Goal: Task Accomplishment & Management: Manage account settings

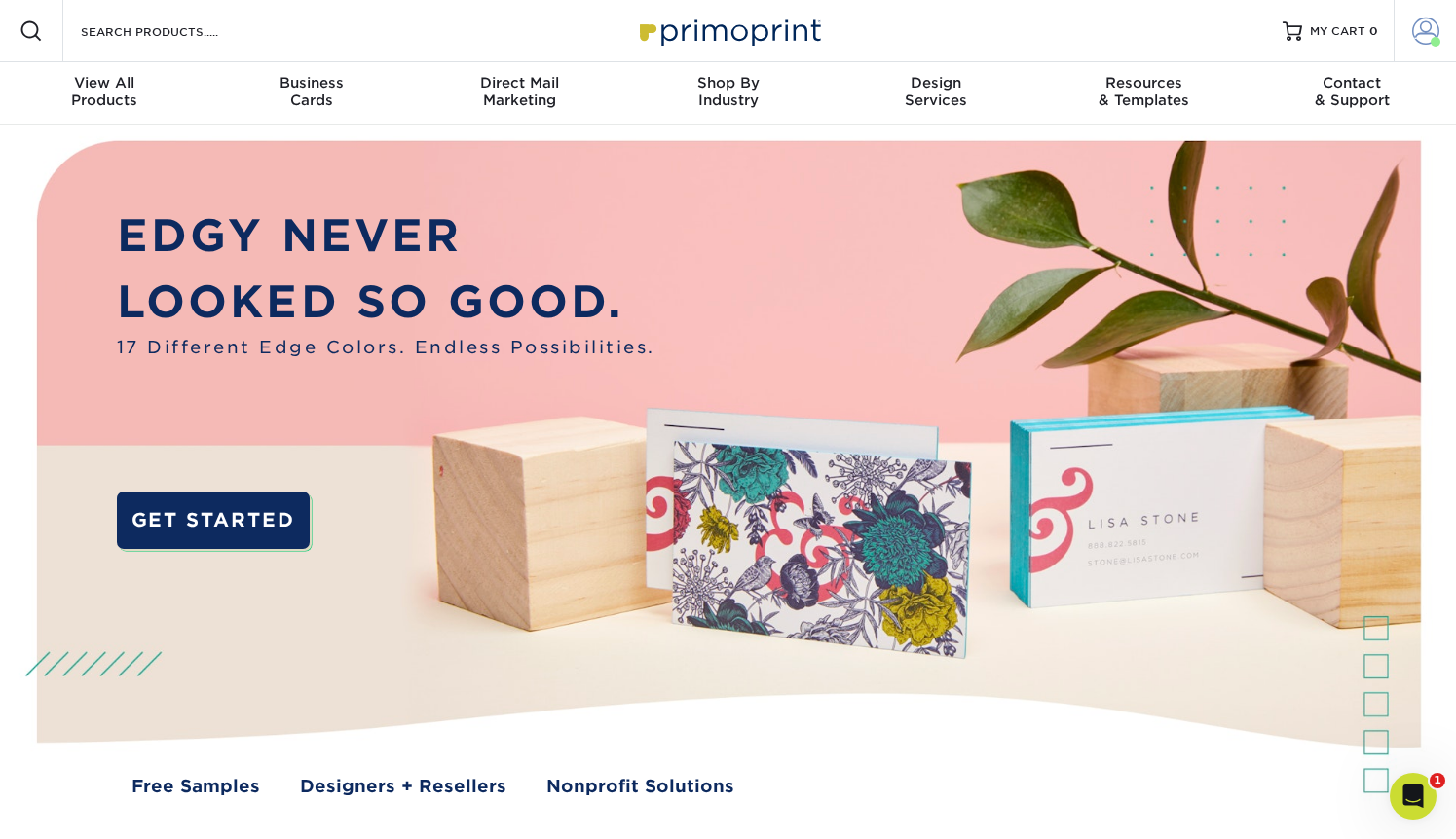
click at [1434, 31] on span at bounding box center [1426, 31] width 27 height 27
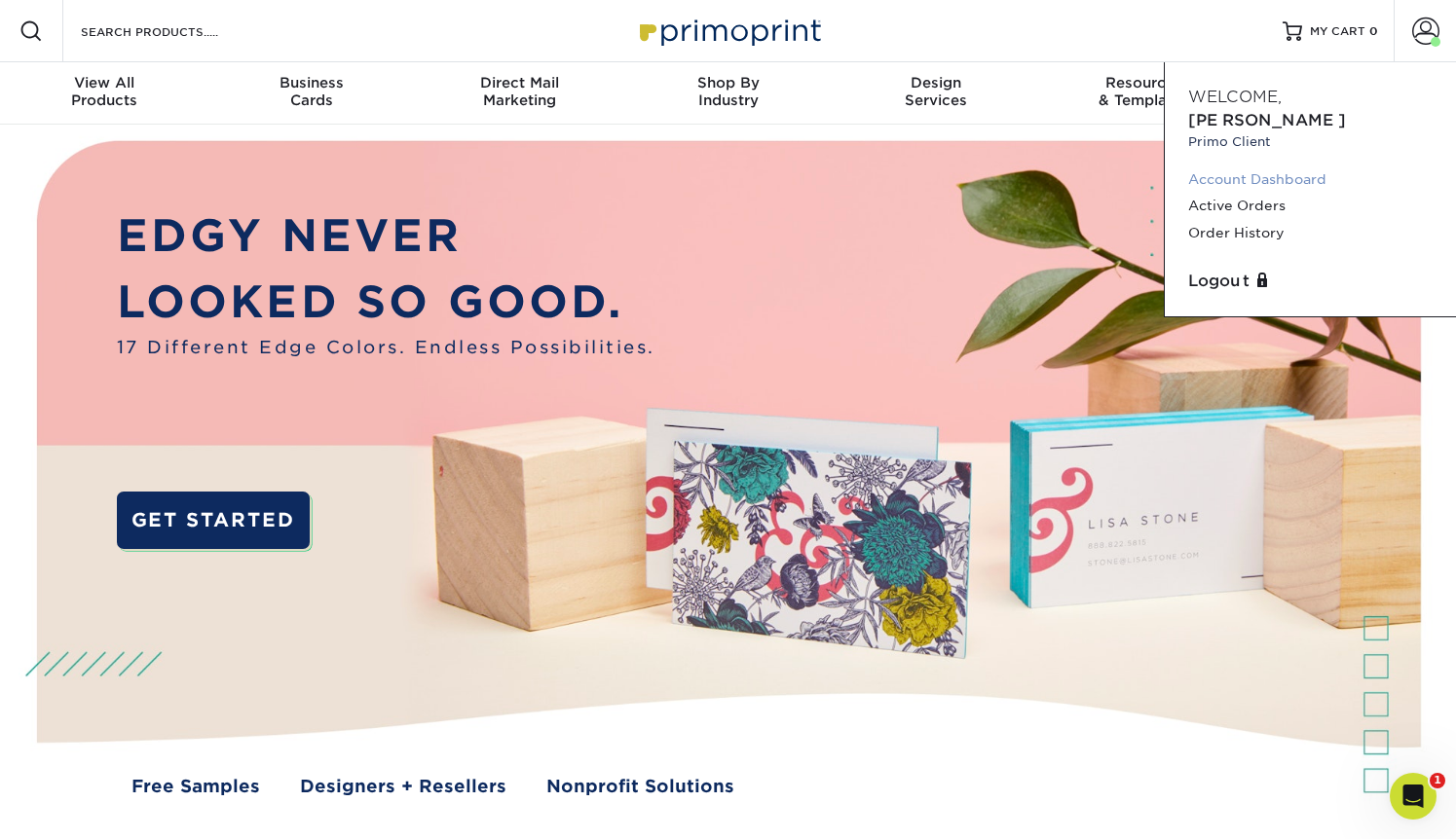
click at [1206, 166] on link "Account Dashboard" at bounding box center [1310, 179] width 244 height 26
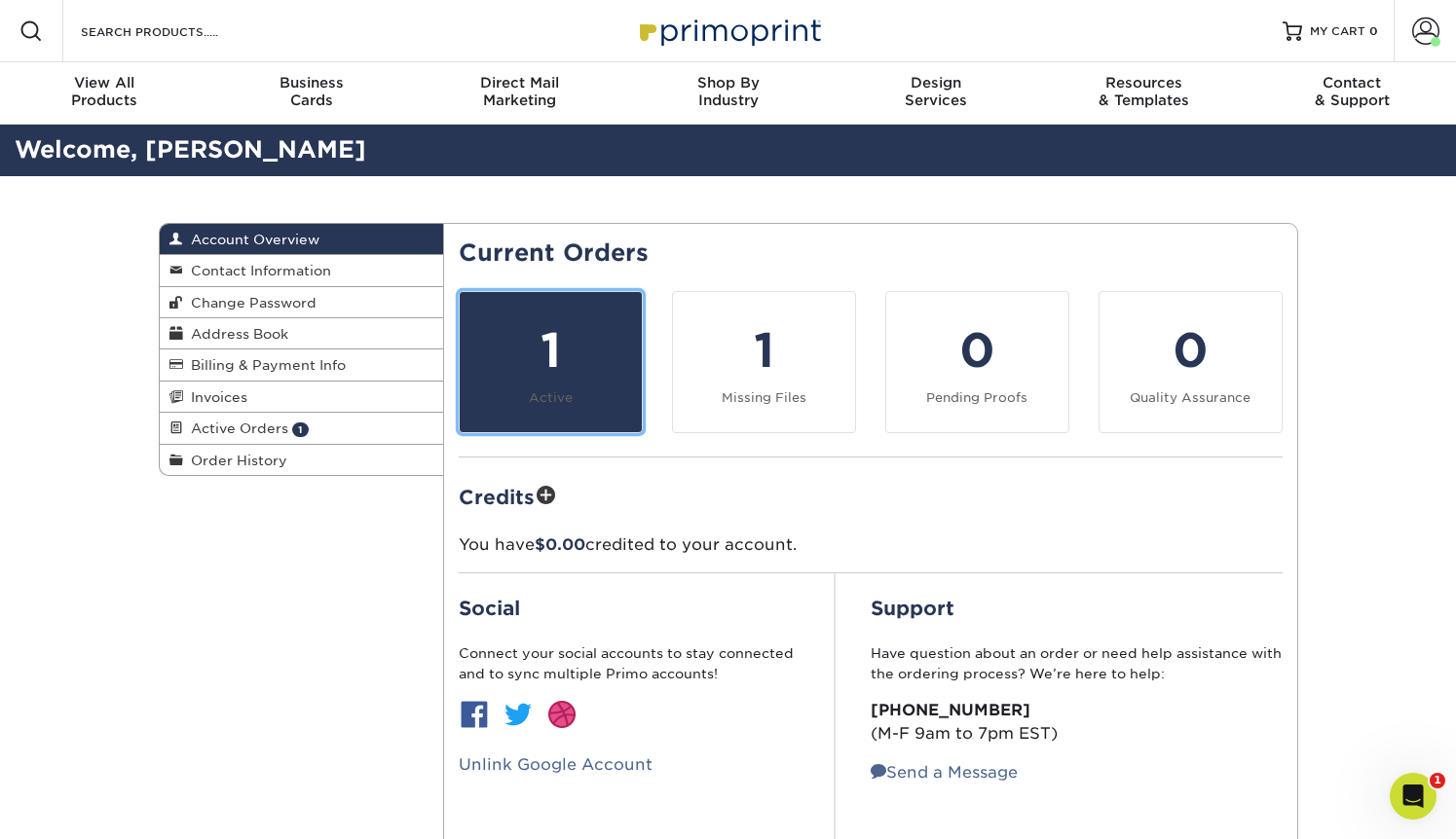
click at [564, 373] on div "1" at bounding box center [551, 351] width 158 height 70
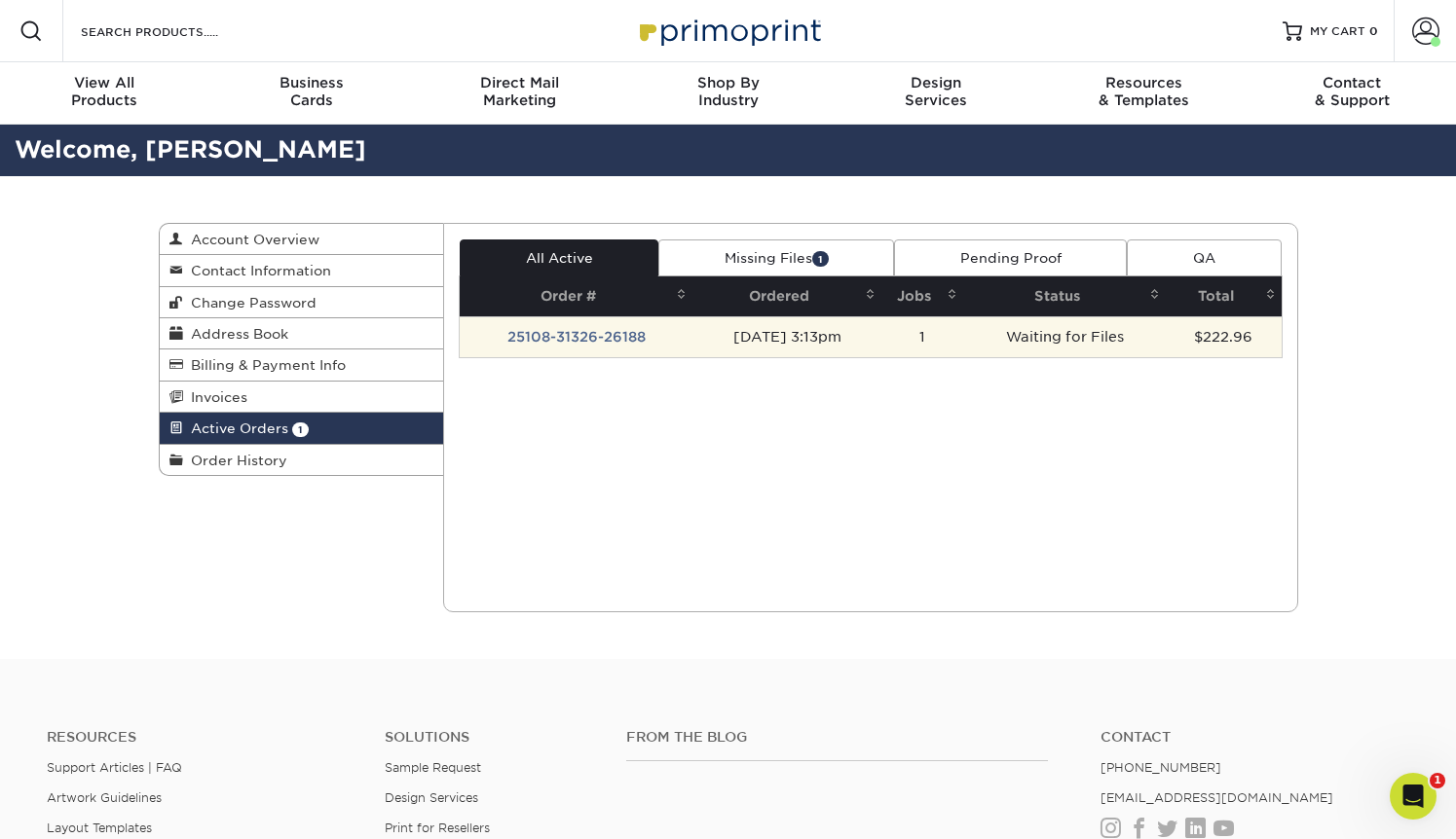
click at [1022, 340] on td "Waiting for Files" at bounding box center [1064, 337] width 202 height 41
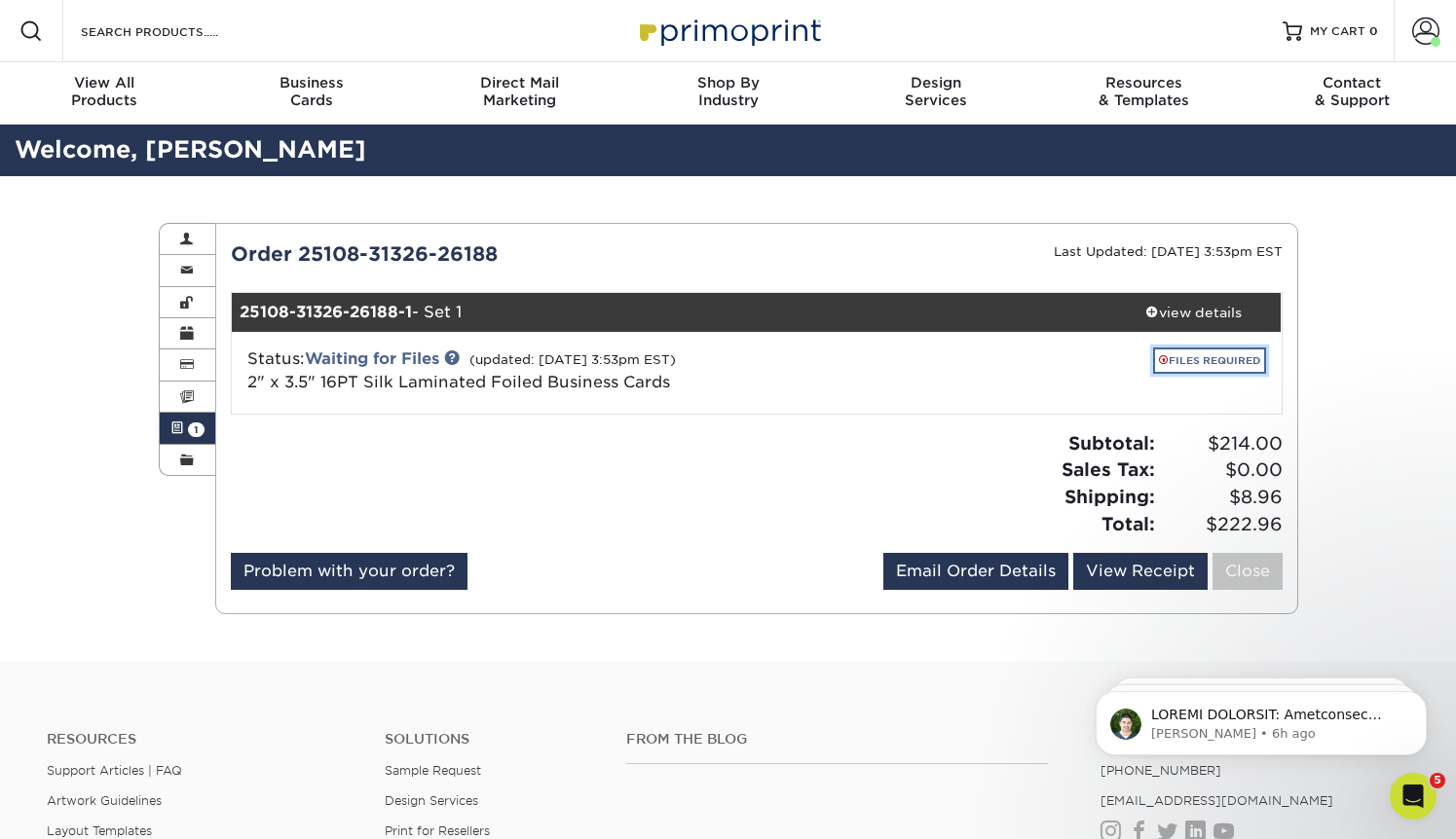
click at [1187, 357] on link "FILES REQUIRED" at bounding box center [1210, 360] width 113 height 26
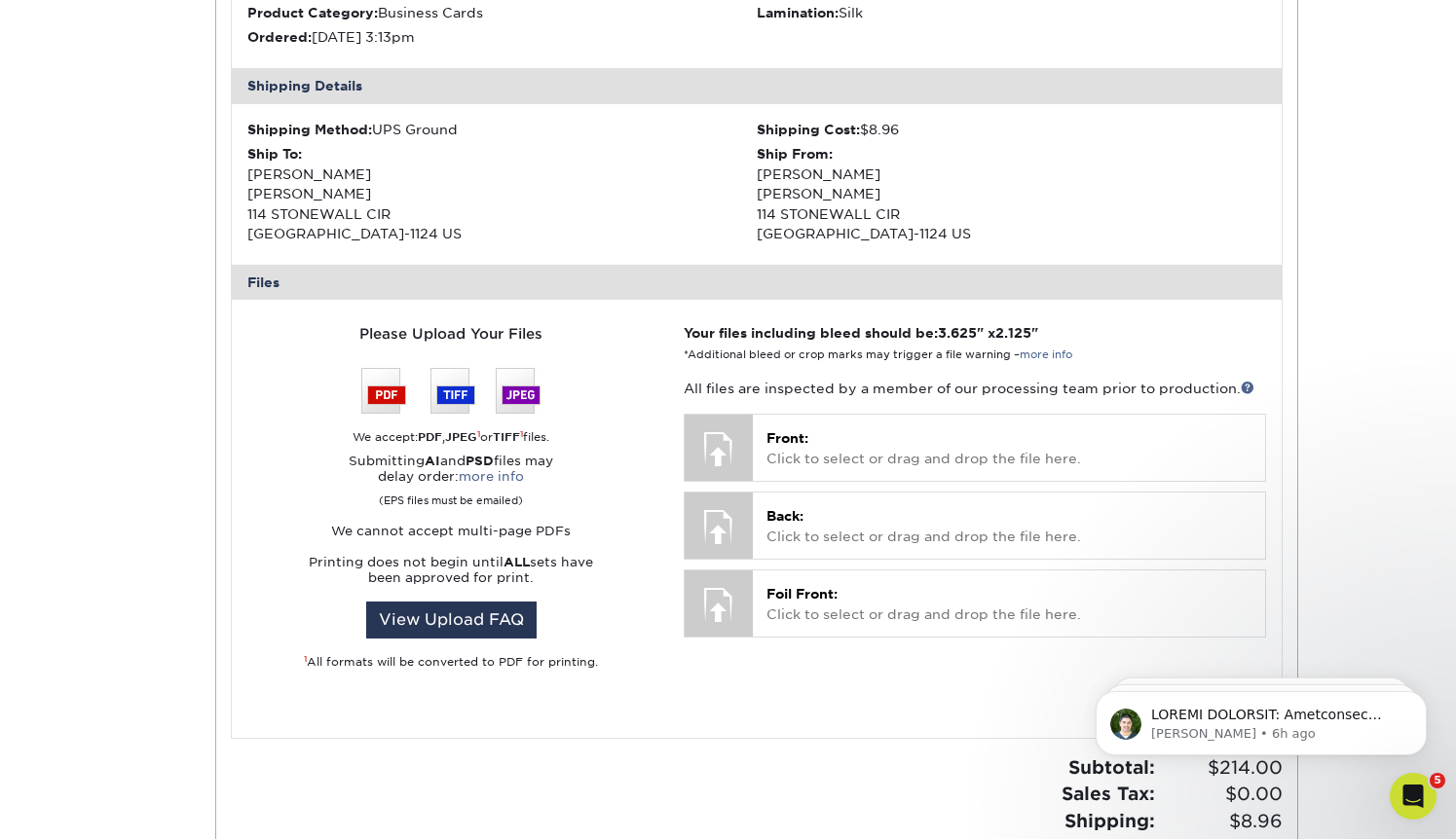
scroll to position [567, 0]
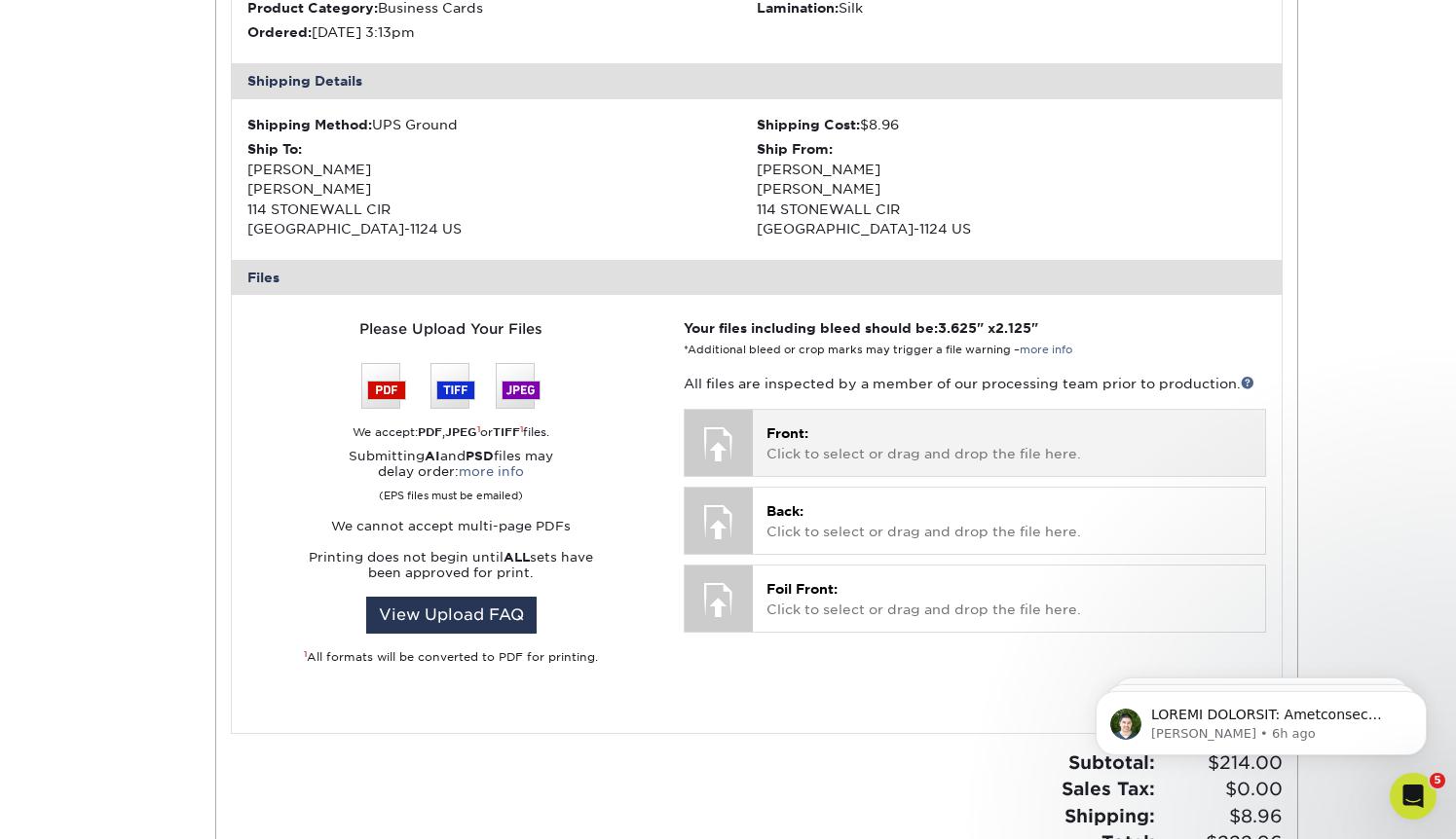
click at [788, 443] on p "Front: Click to select or drag and drop the file here." at bounding box center [1008, 443] width 484 height 40
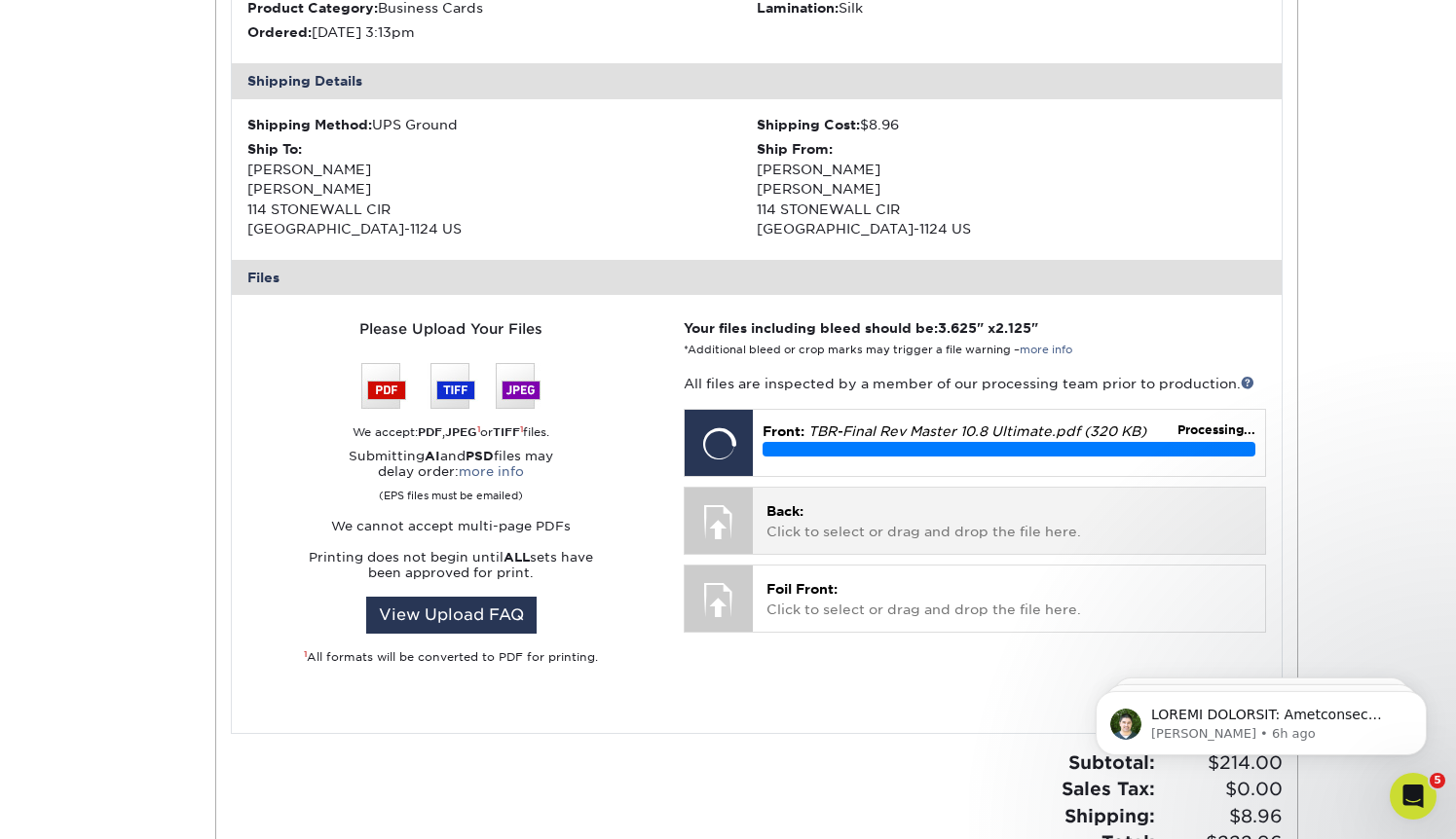
click at [806, 524] on p "Back: Click to select or drag and drop the file here." at bounding box center [1008, 521] width 484 height 40
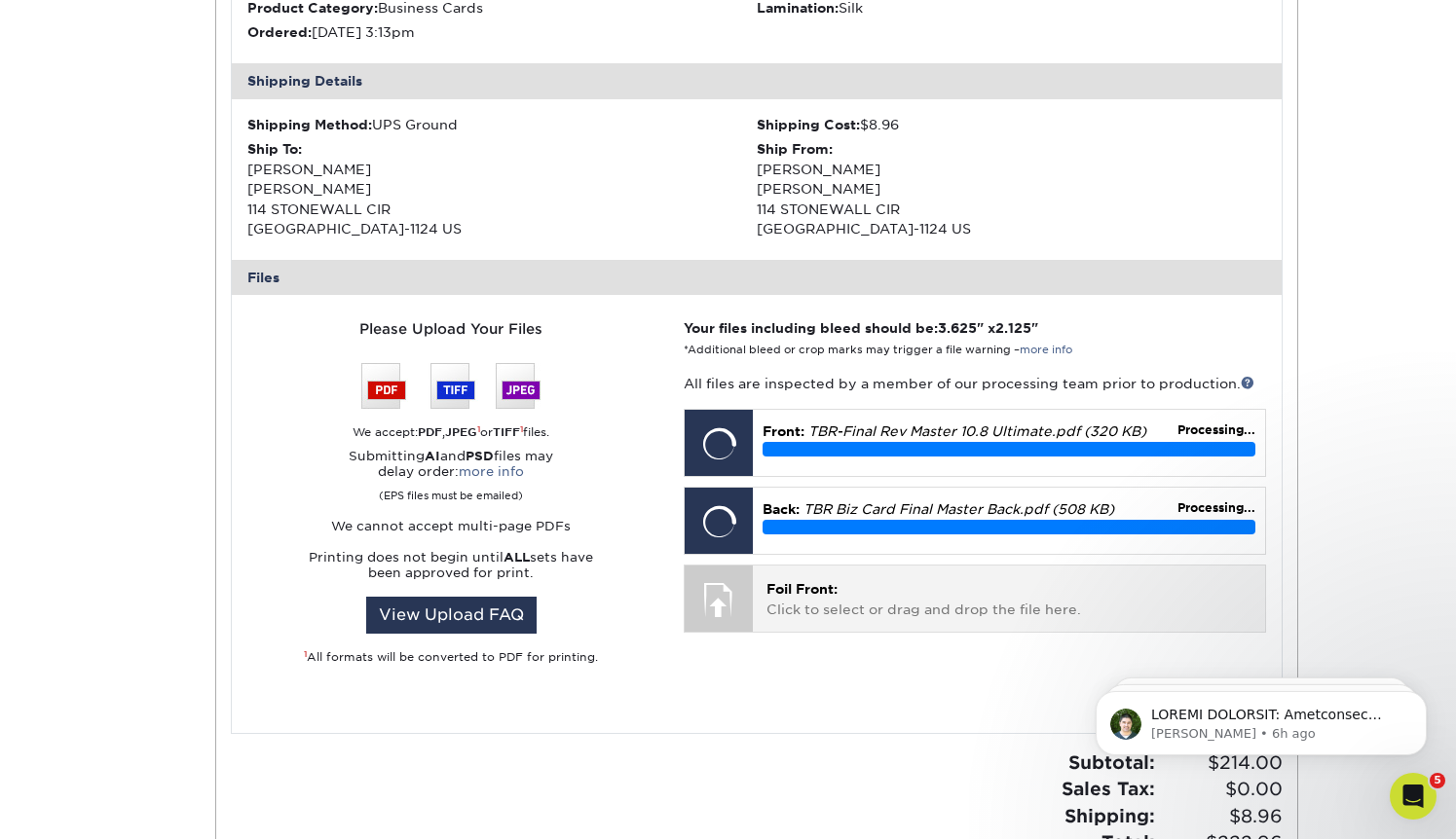
click at [884, 618] on p "Foil Front: Click to select or drag and drop the file here." at bounding box center [1008, 598] width 484 height 40
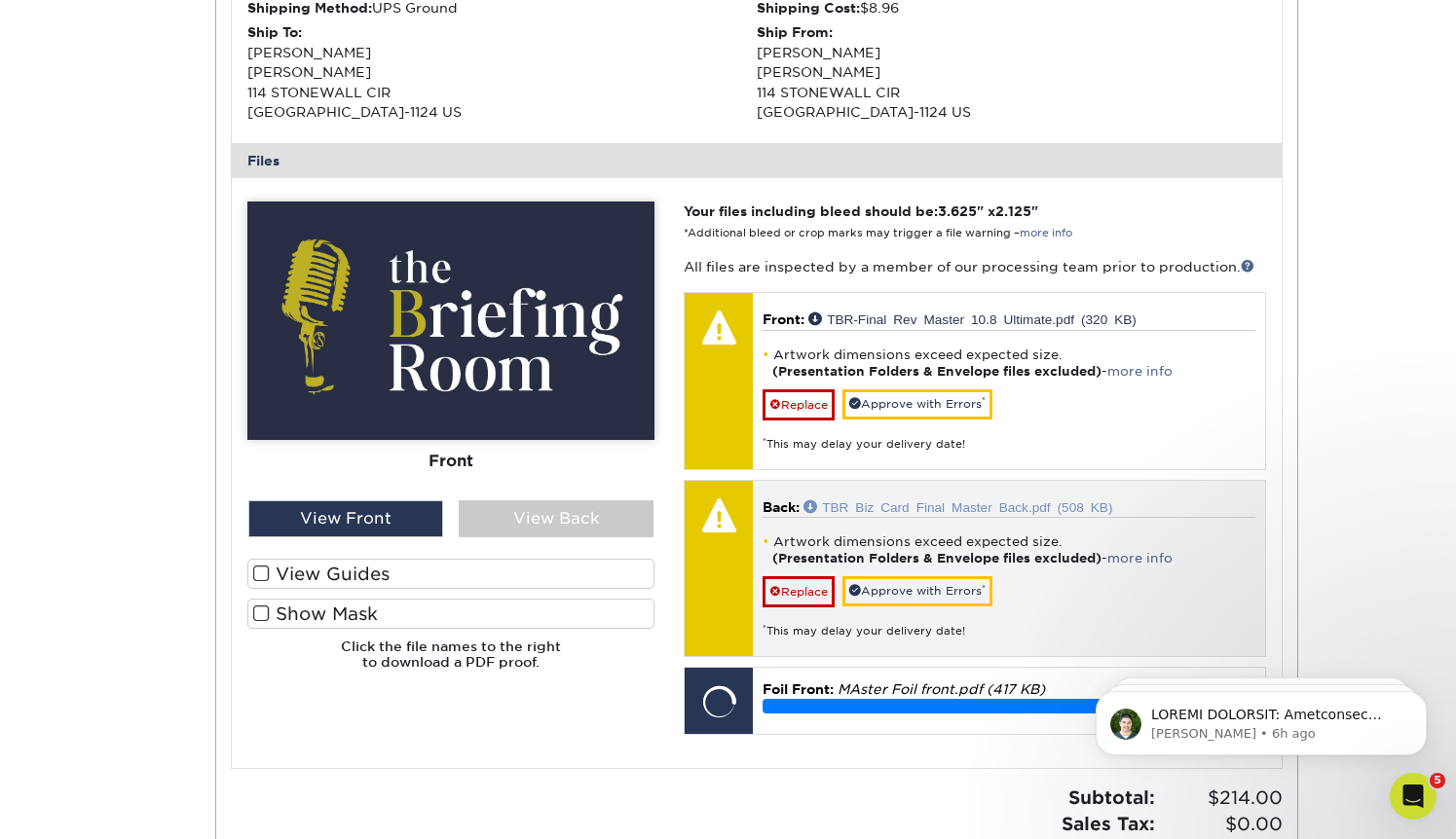
scroll to position [694, 0]
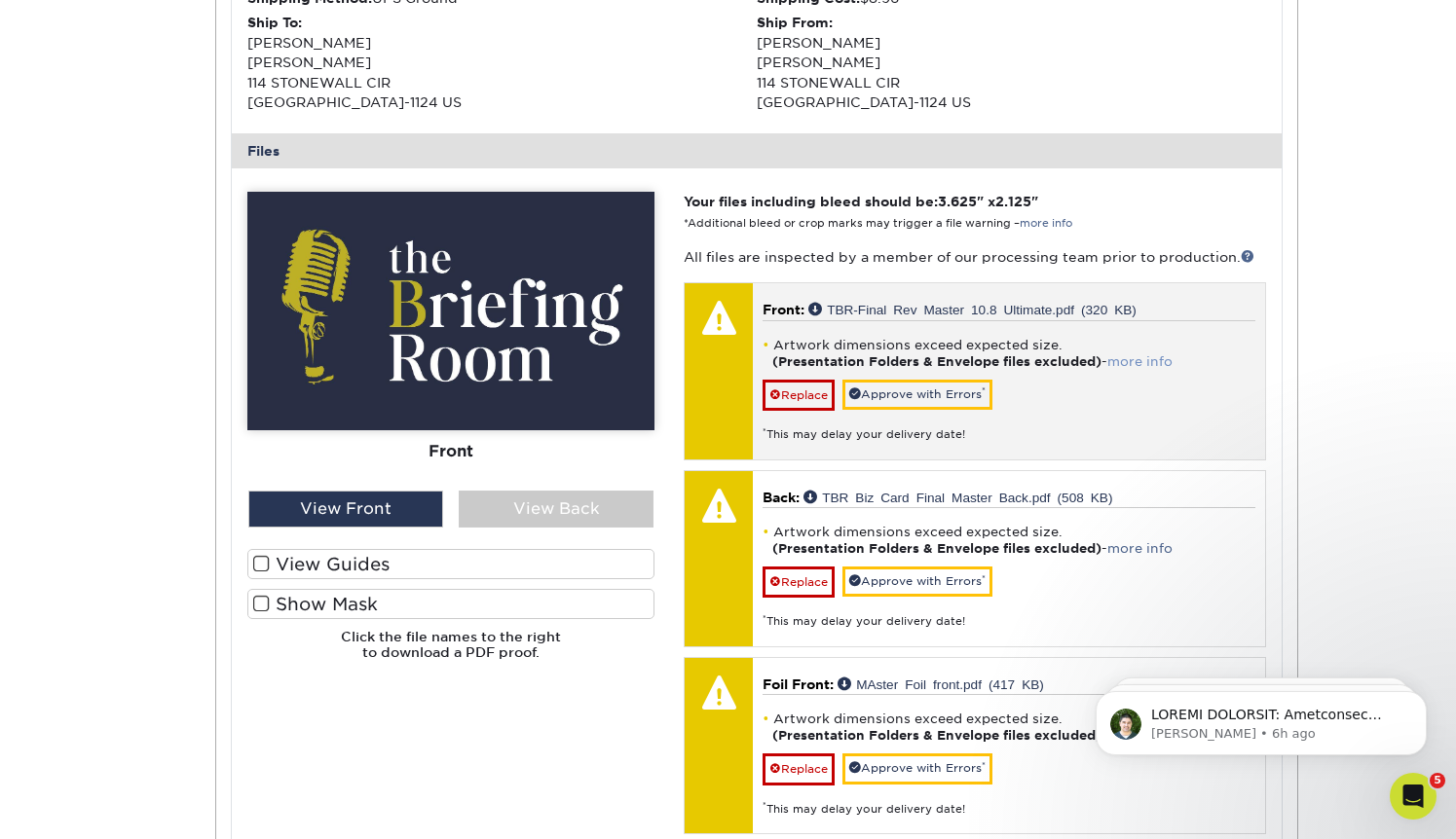
click at [1145, 365] on link "more info" at bounding box center [1139, 361] width 66 height 15
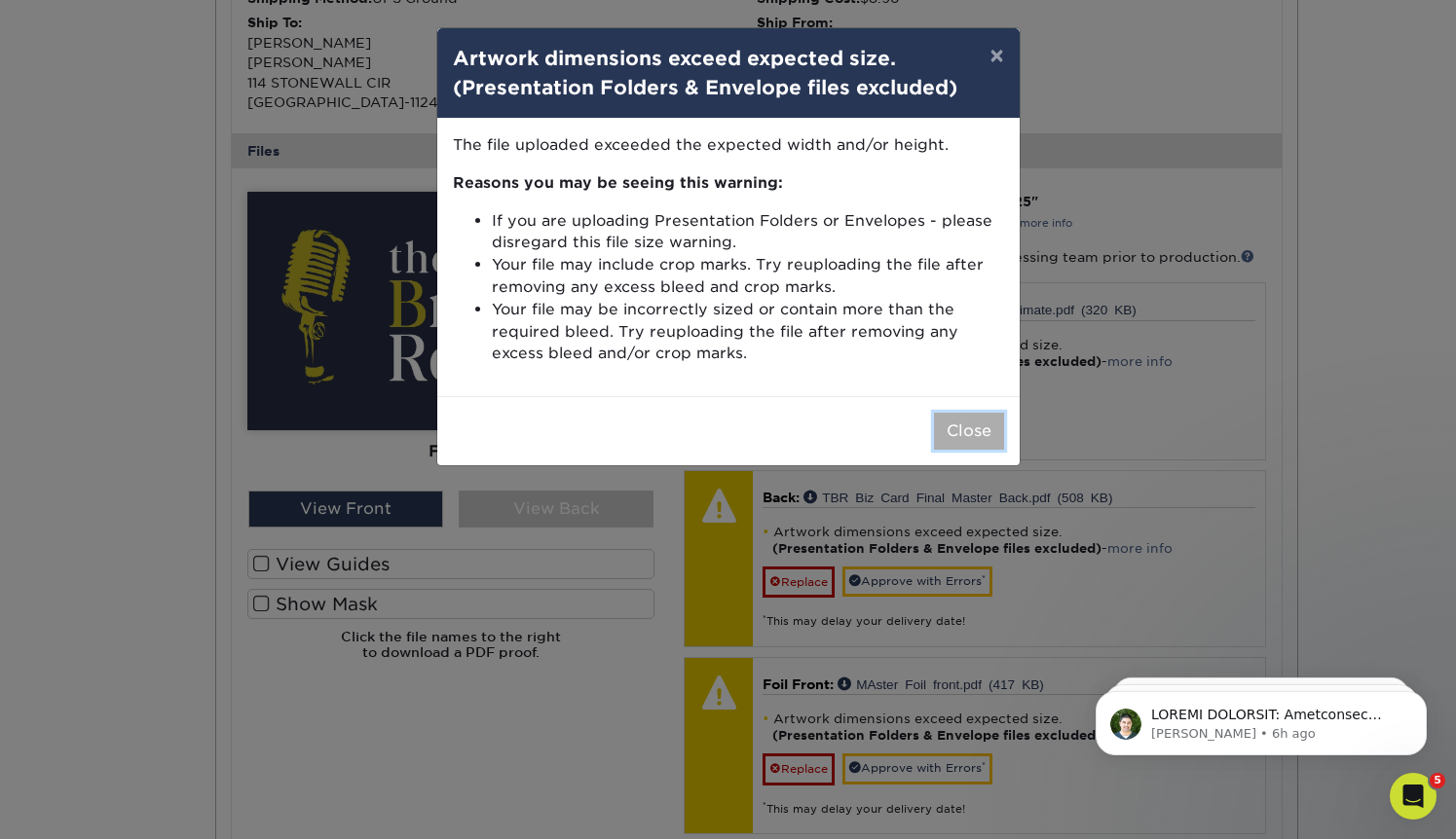
click at [967, 431] on button "Close" at bounding box center [969, 431] width 70 height 37
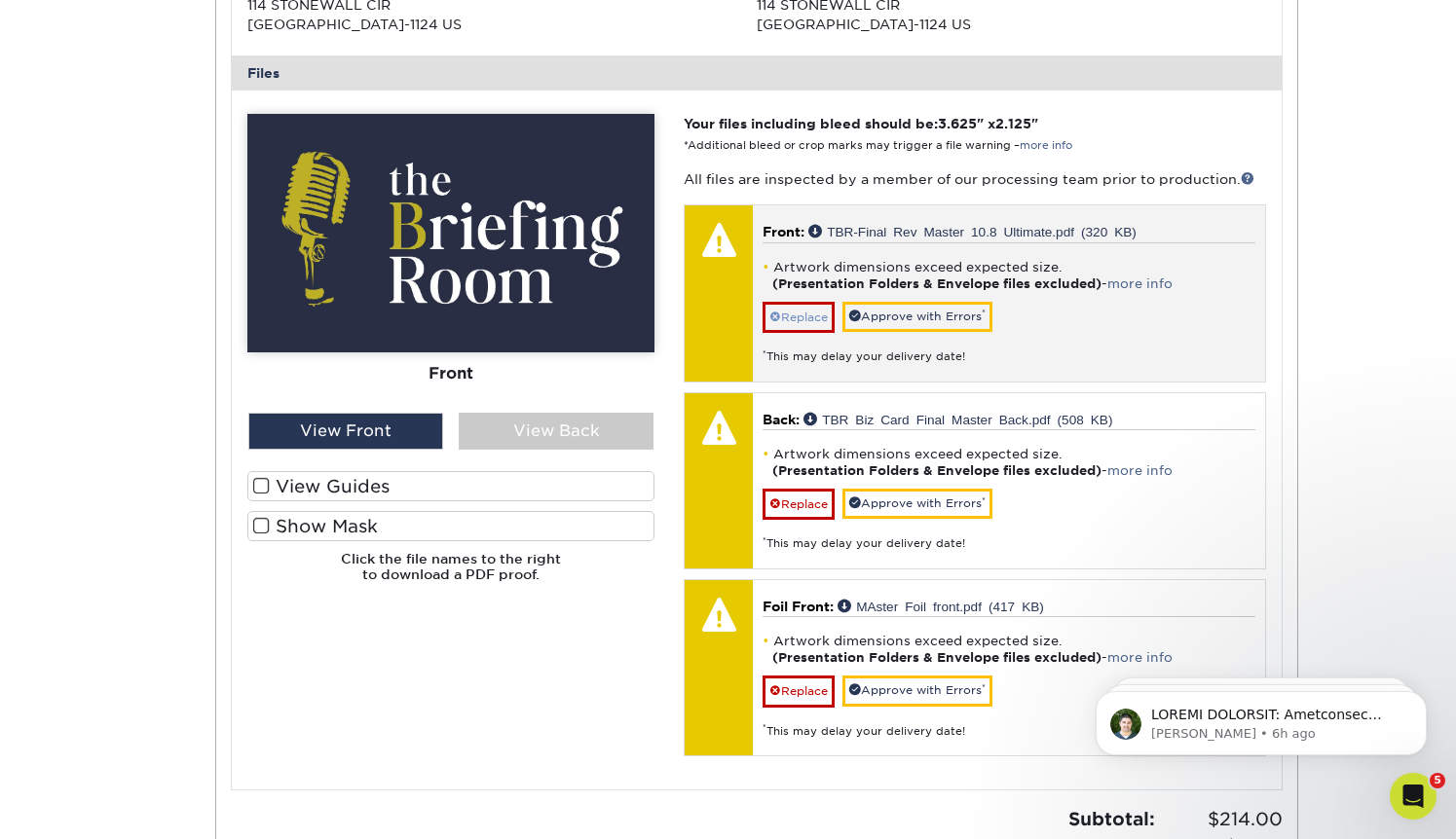
scroll to position [760, 0]
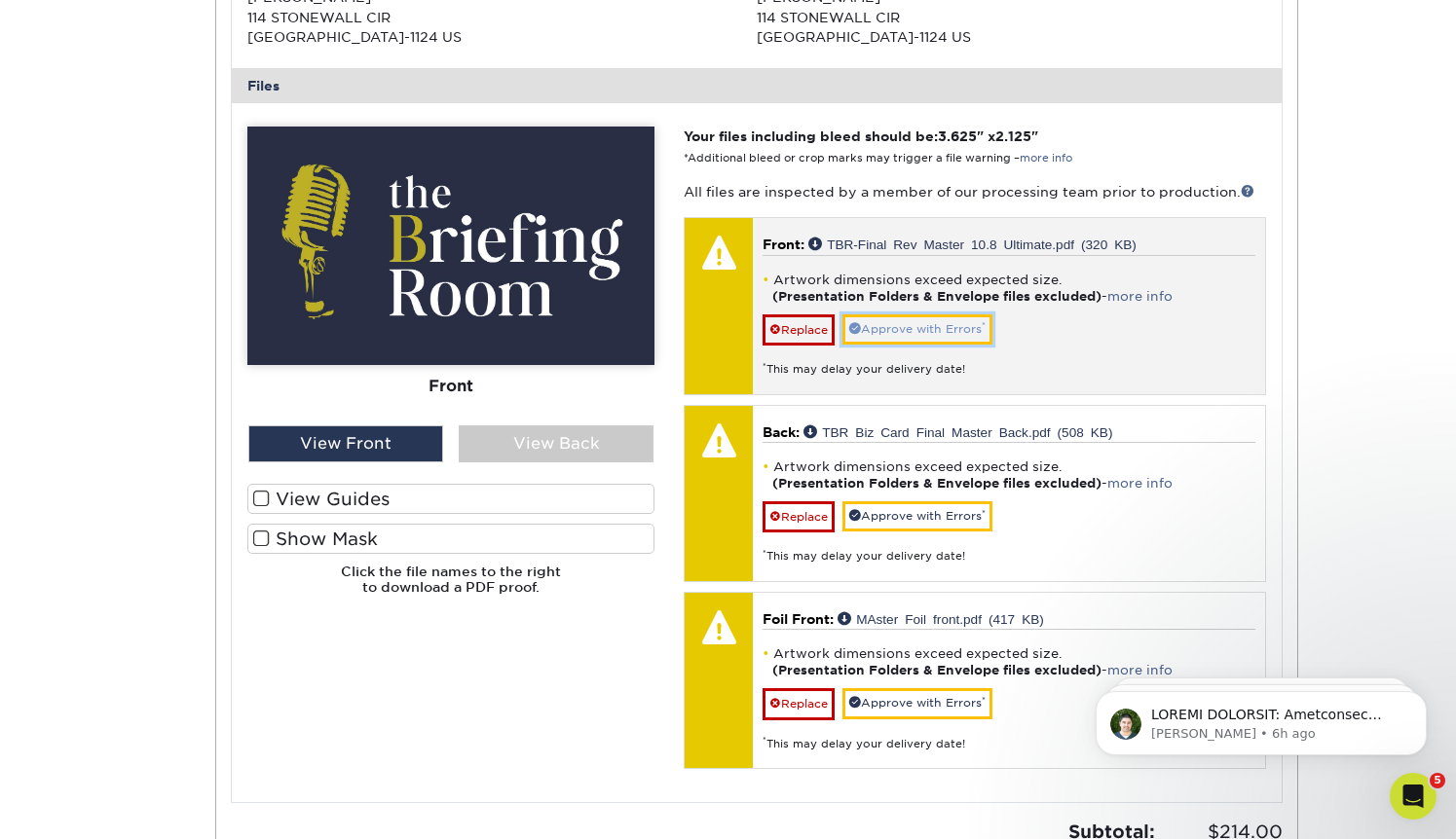
click at [912, 329] on link "Approve with Errors *" at bounding box center [916, 330] width 150 height 30
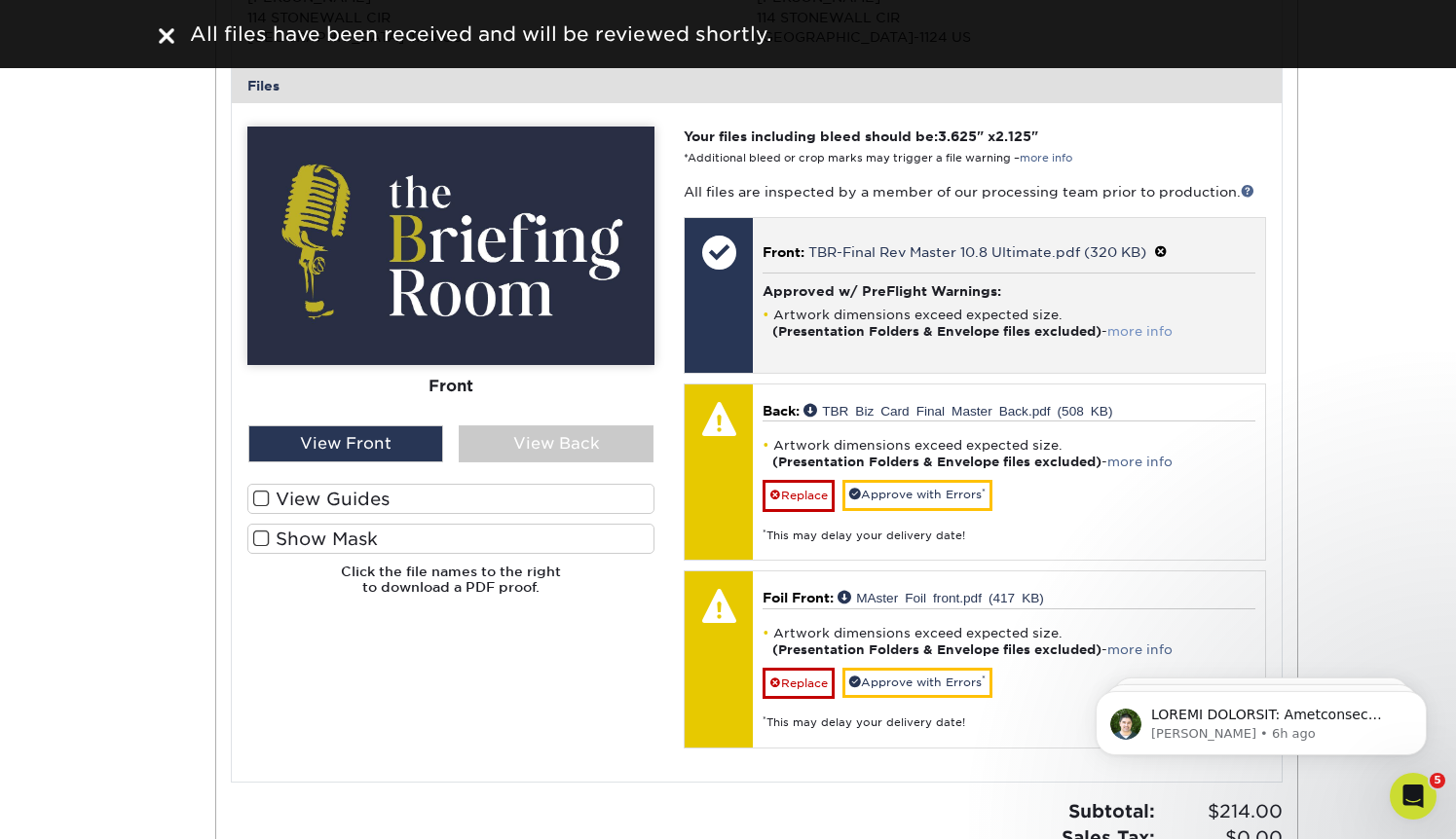
click at [1141, 326] on link "more info" at bounding box center [1139, 331] width 66 height 15
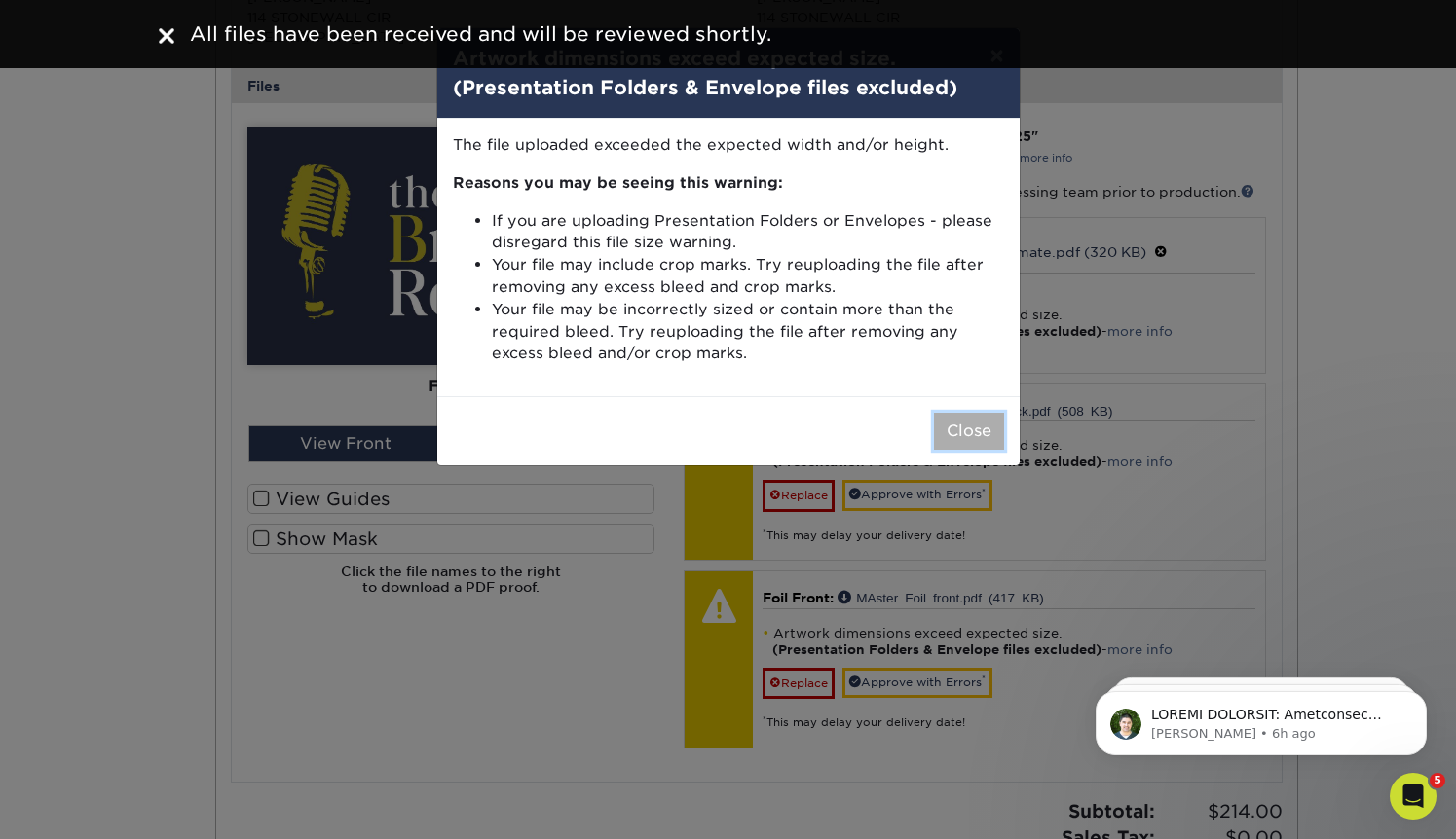
click at [950, 426] on button "Close" at bounding box center [969, 431] width 70 height 37
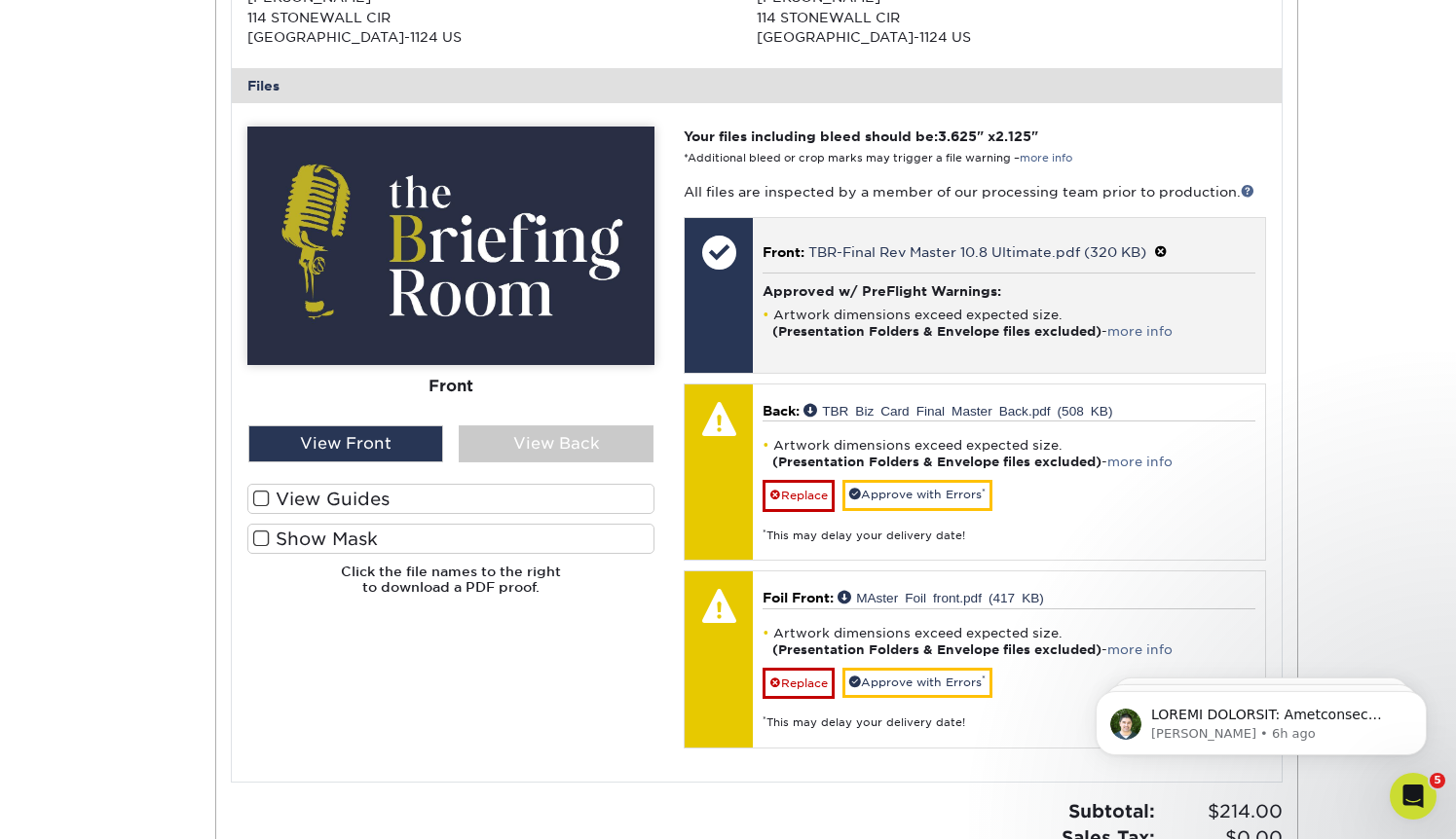
click at [716, 240] on div at bounding box center [719, 252] width 68 height 68
click at [716, 258] on div at bounding box center [719, 252] width 68 height 68
click at [1161, 248] on span at bounding box center [1161, 252] width 14 height 16
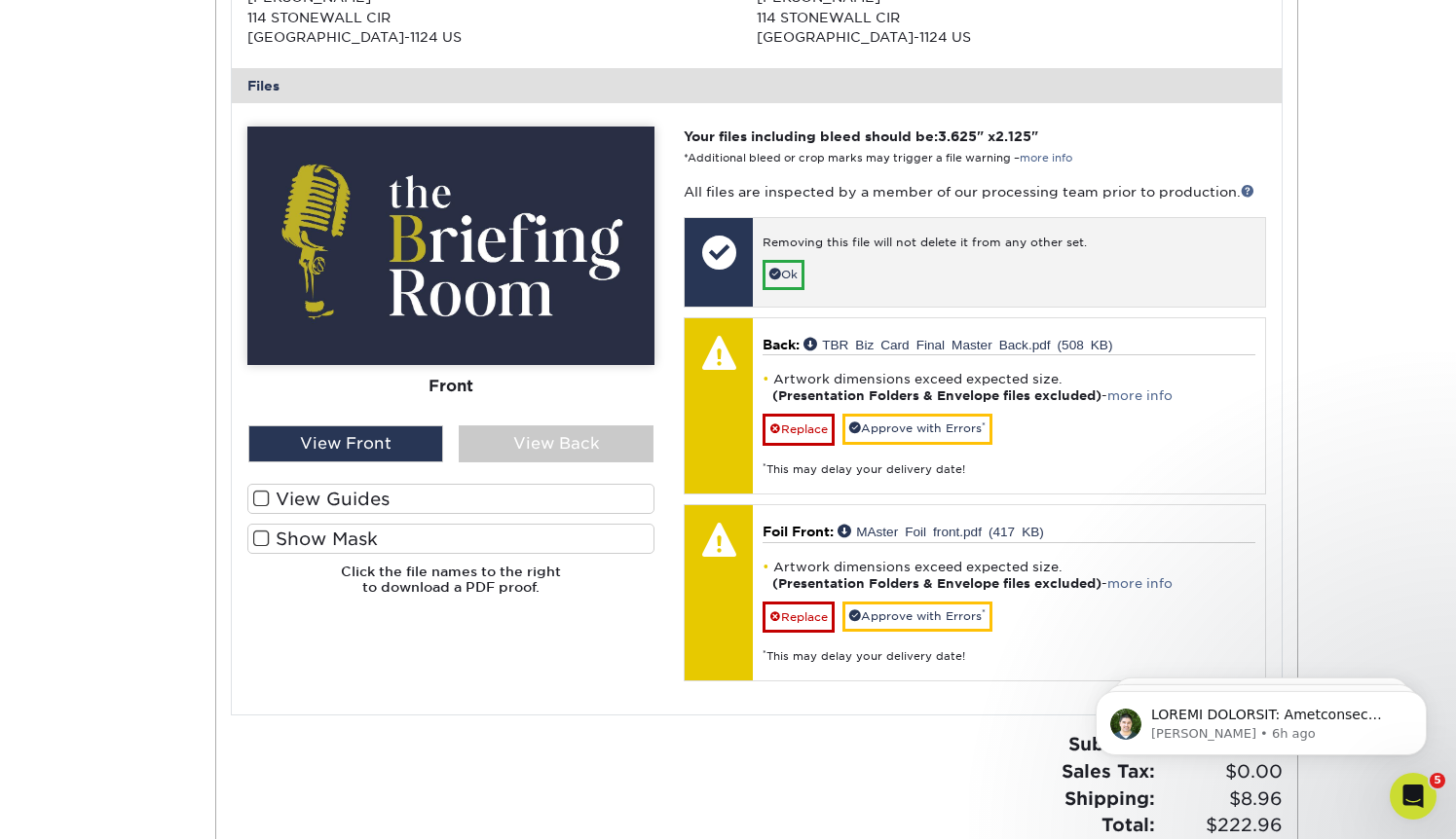
click at [878, 269] on div "Removing this file will not delete it from any other set. Ok" at bounding box center [1008, 262] width 511 height 89
click at [779, 281] on link "Ok" at bounding box center [783, 275] width 42 height 30
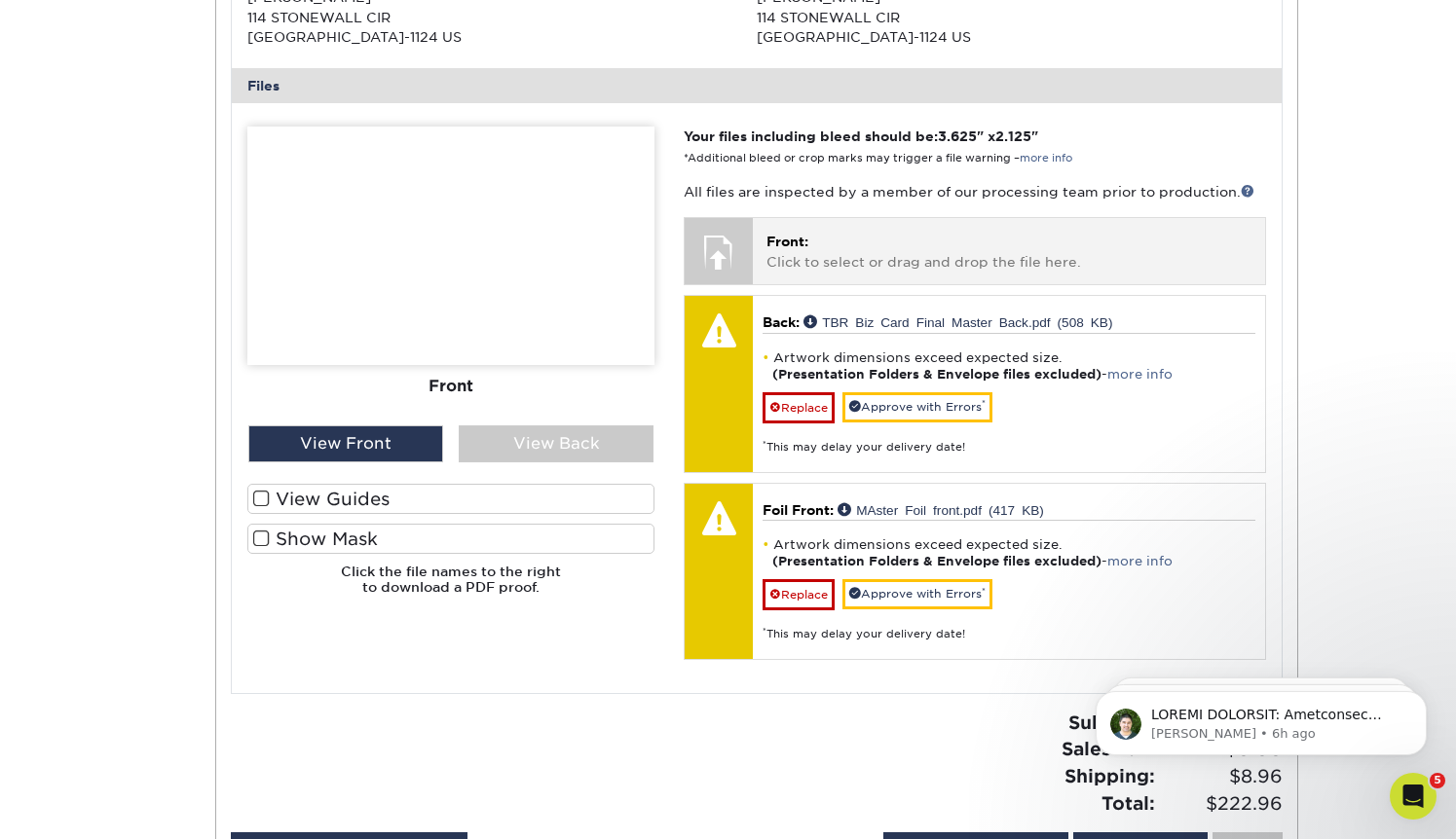
click at [828, 238] on p "Front: Click to select or drag and drop the file here." at bounding box center [1008, 251] width 484 height 40
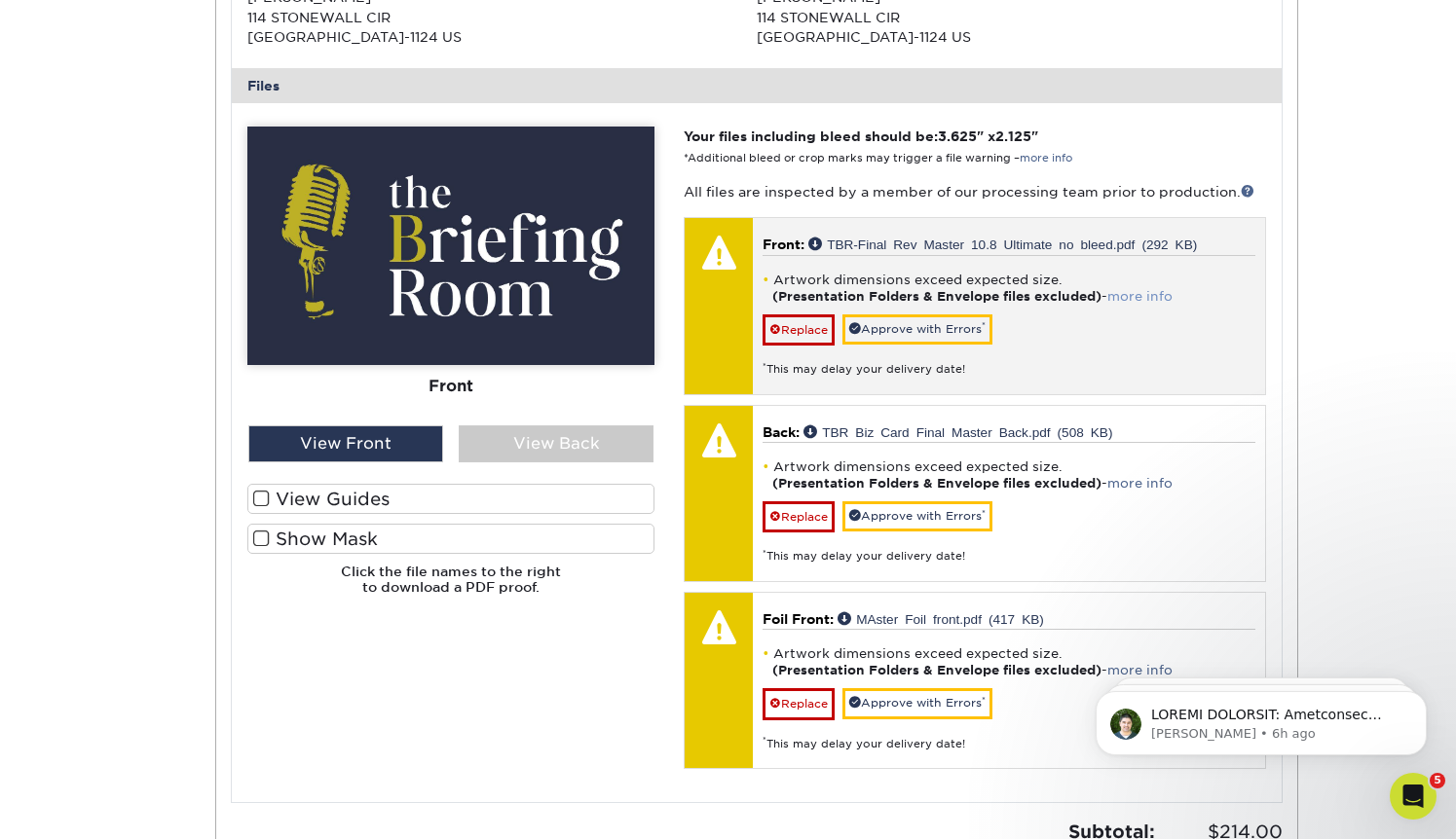
click at [1158, 298] on link "more info" at bounding box center [1139, 296] width 66 height 15
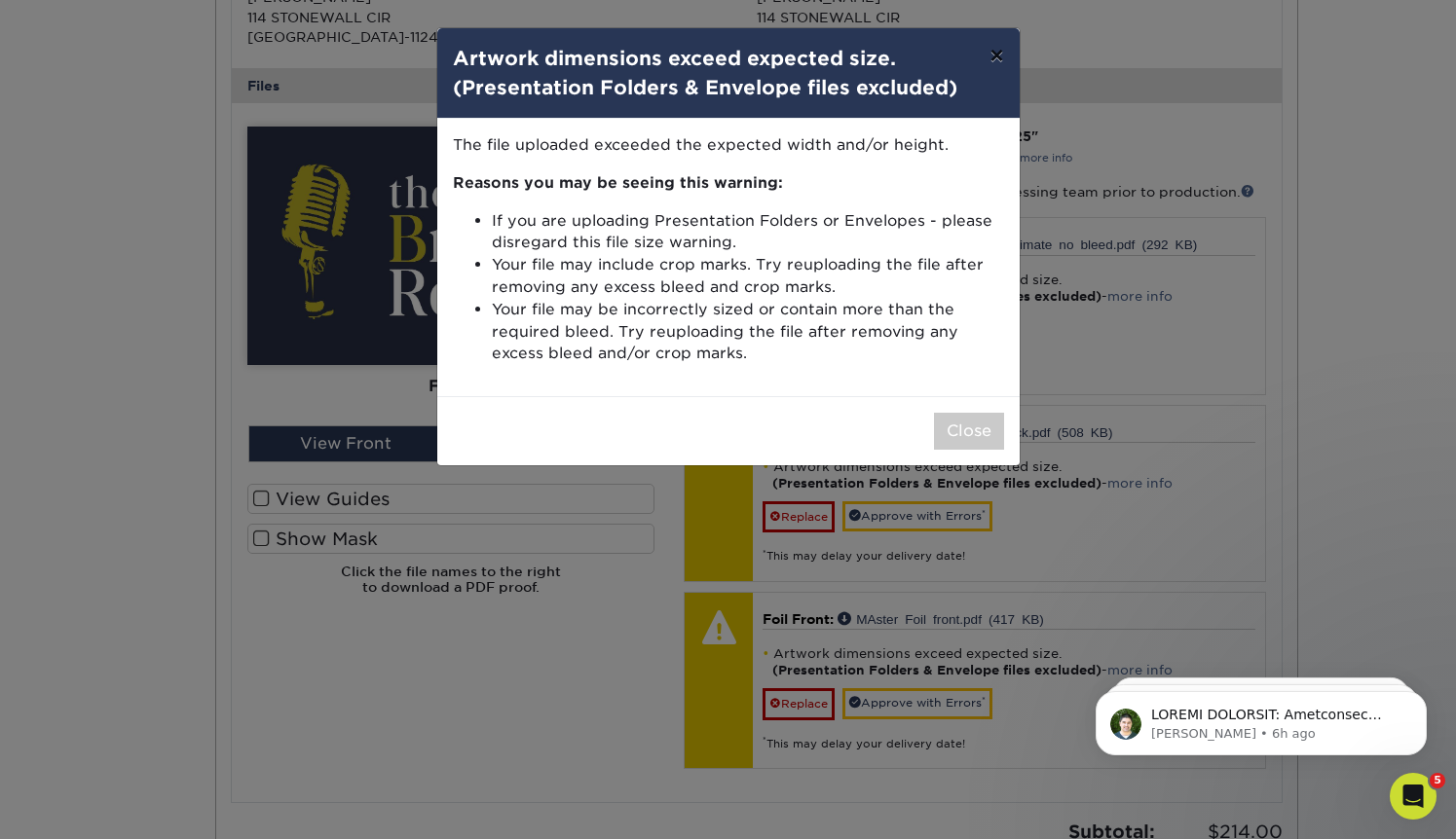
click at [994, 55] on button "×" at bounding box center [996, 56] width 45 height 55
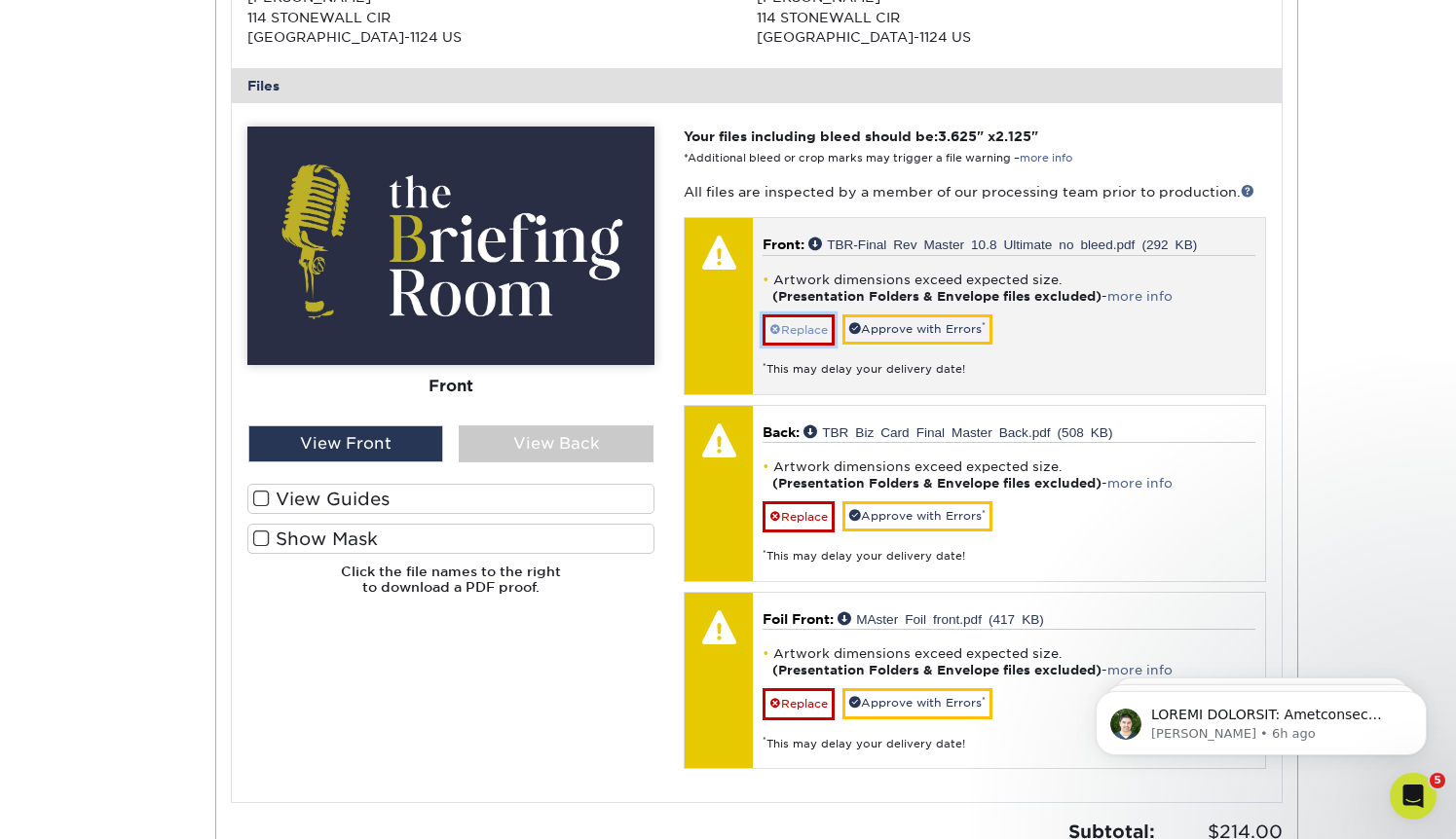
click at [802, 333] on link "Replace" at bounding box center [799, 331] width 72 height 31
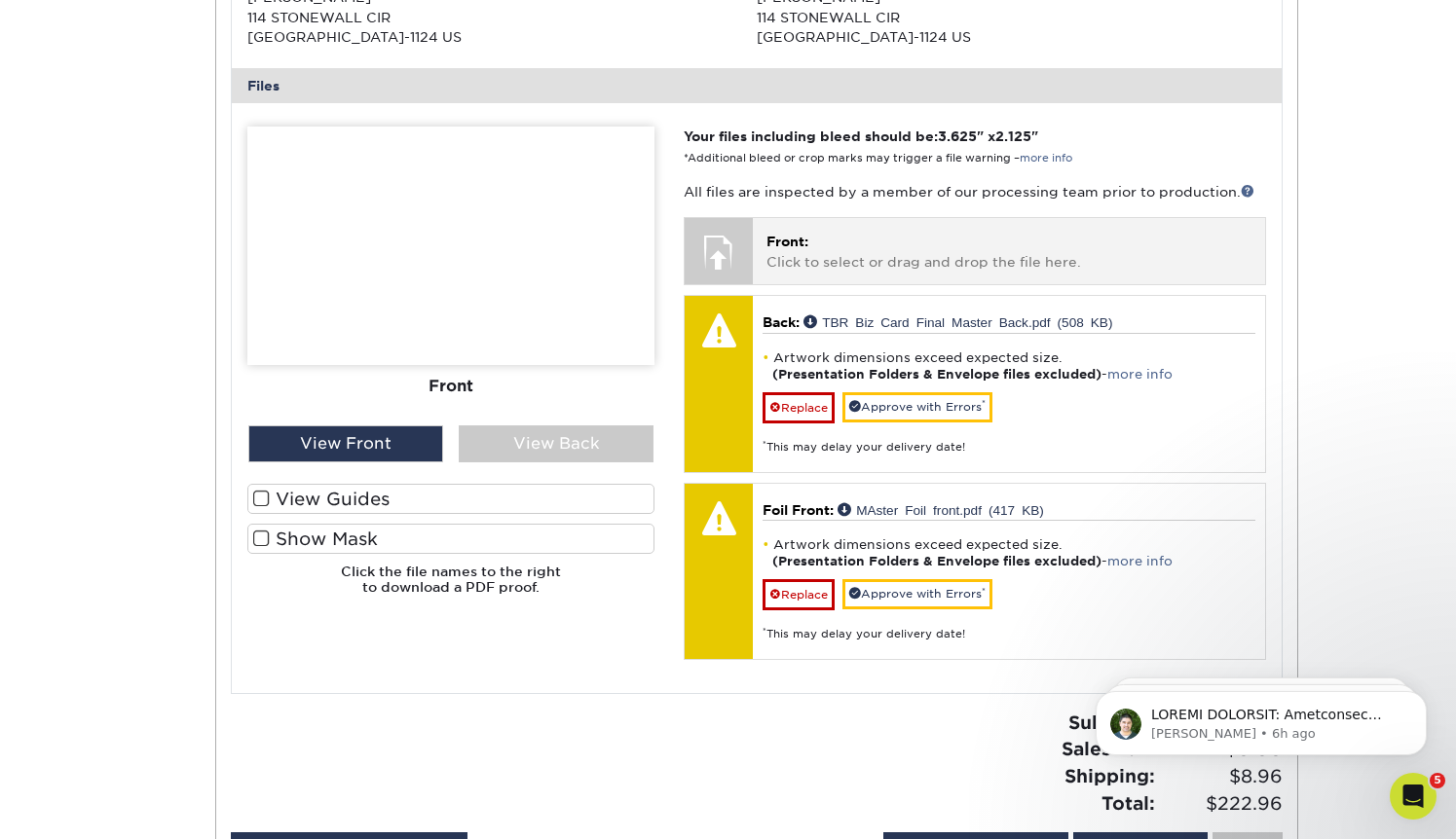
click at [799, 256] on p "Front: Click to select or drag and drop the file here." at bounding box center [1008, 251] width 484 height 40
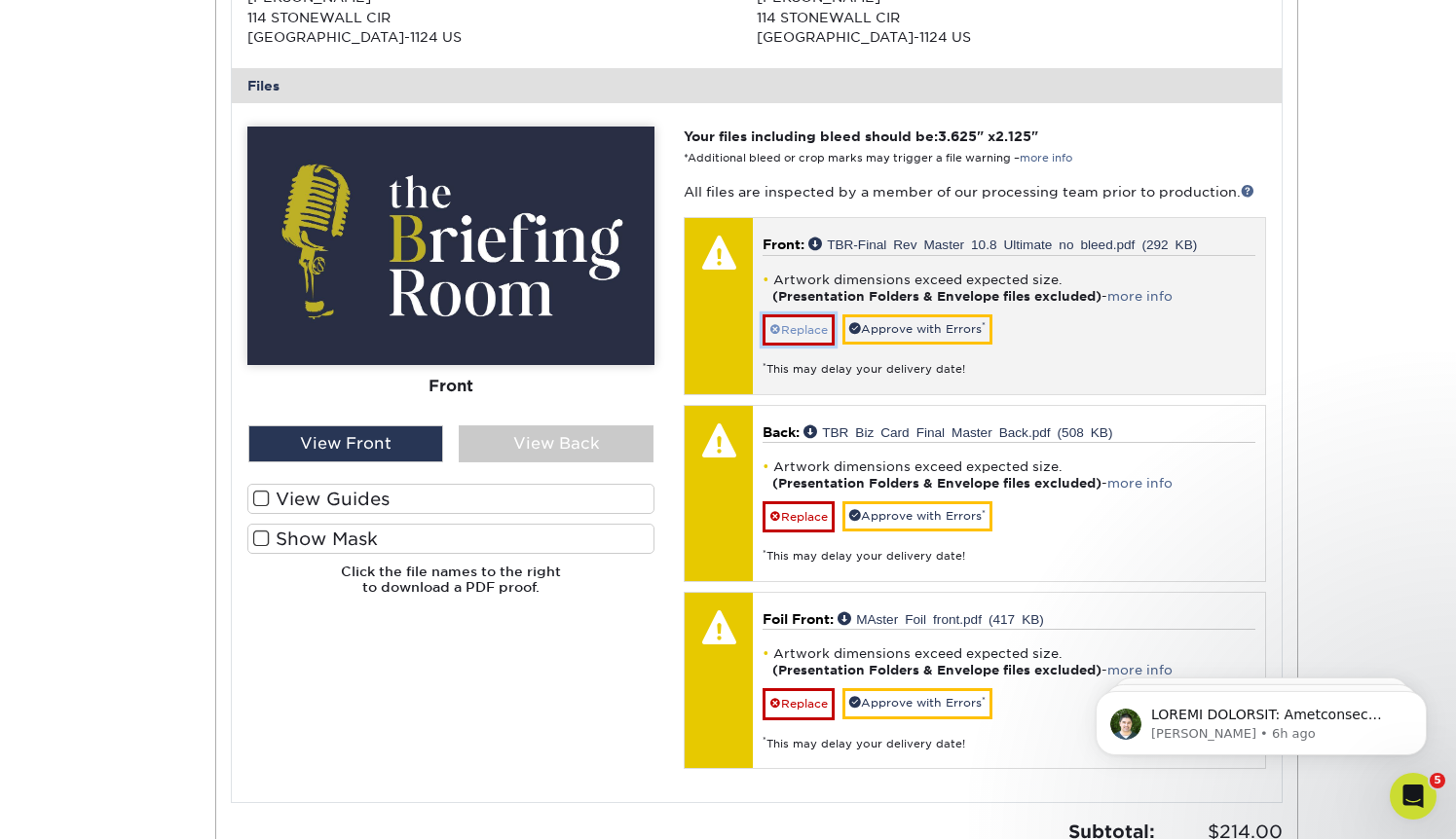
click at [790, 329] on link "Replace" at bounding box center [799, 331] width 72 height 31
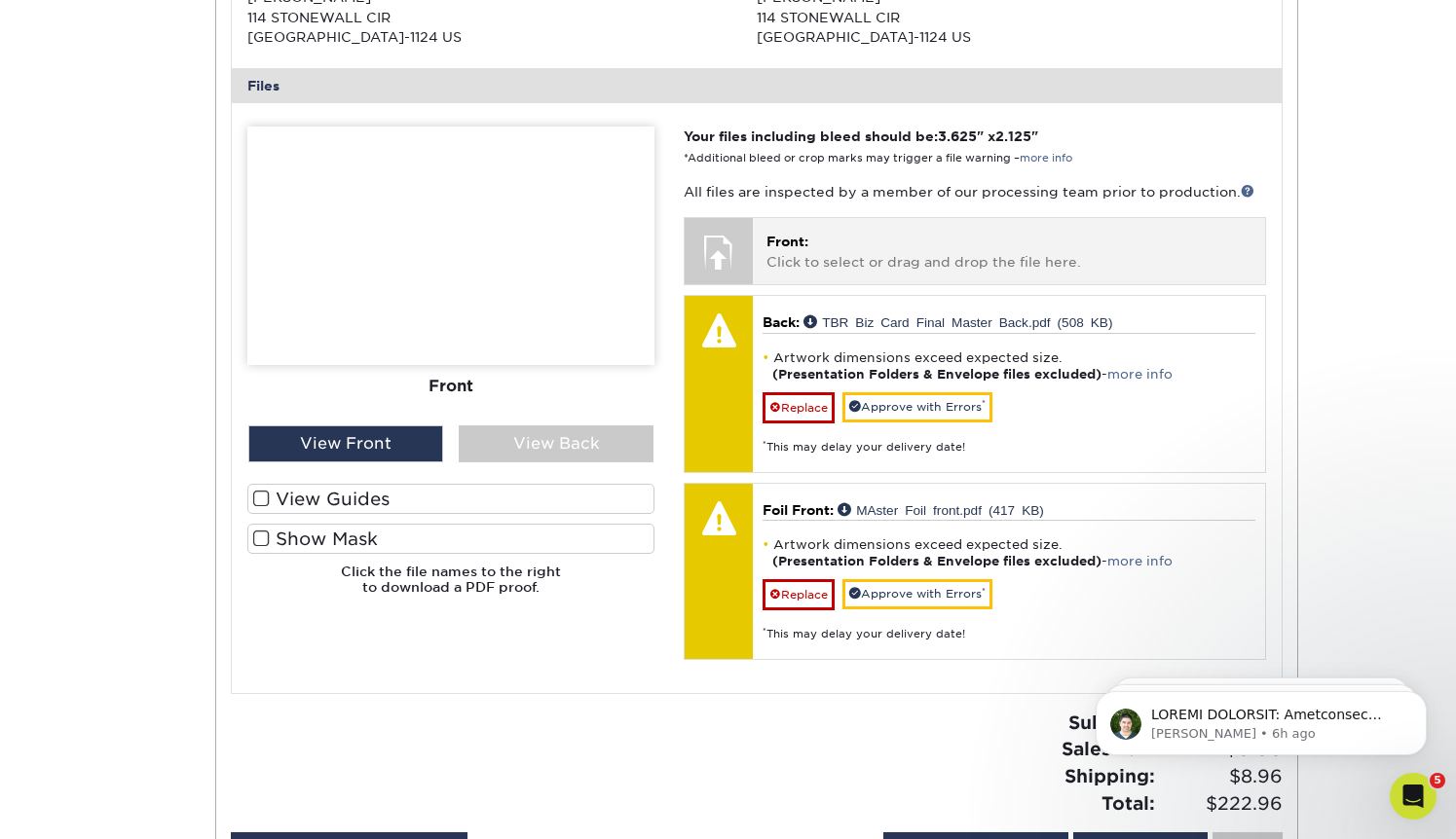
click at [801, 254] on p "Front: Click to select or drag and drop the file here." at bounding box center [1008, 251] width 484 height 40
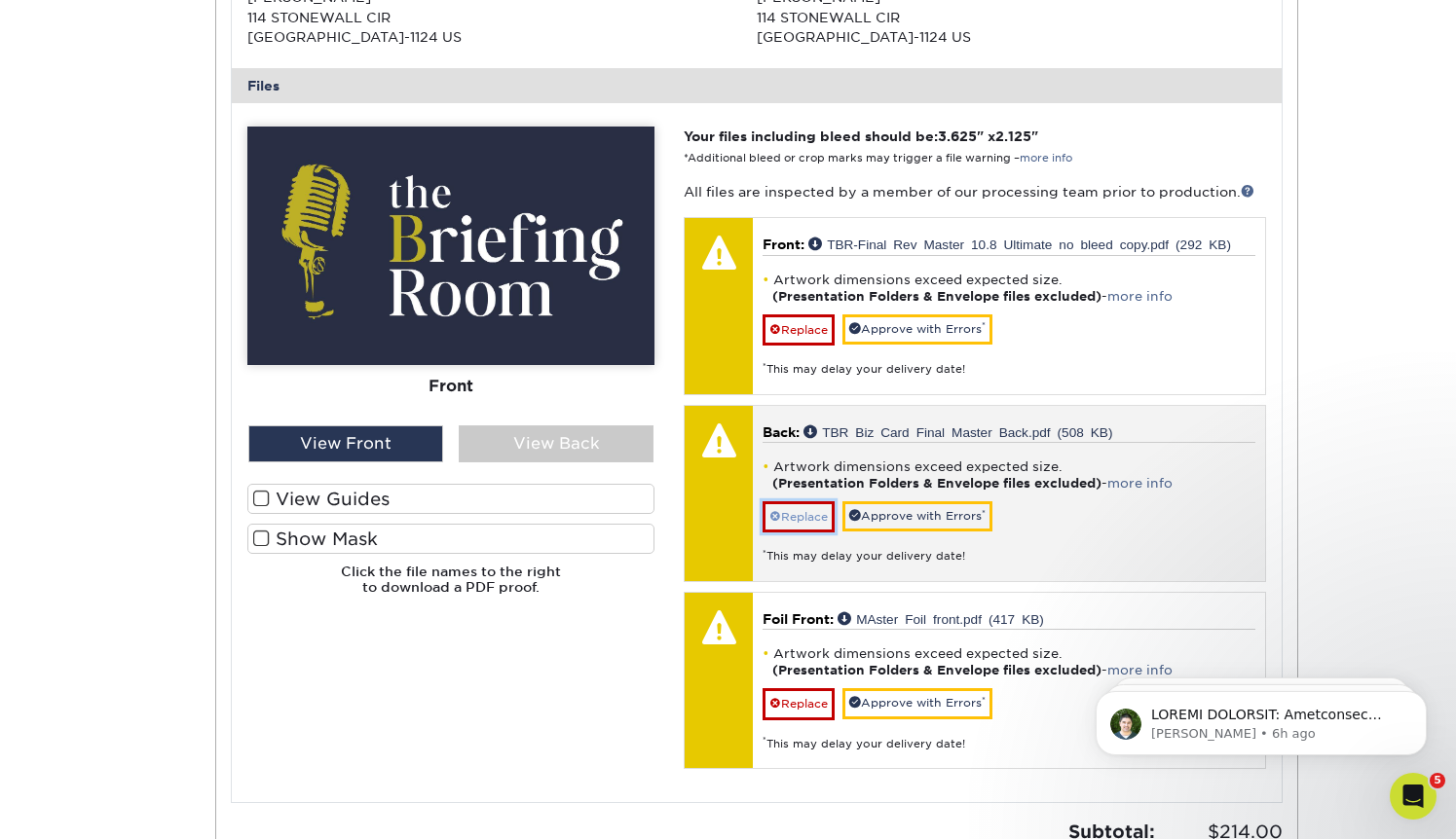
click at [795, 519] on link "Replace" at bounding box center [799, 517] width 72 height 31
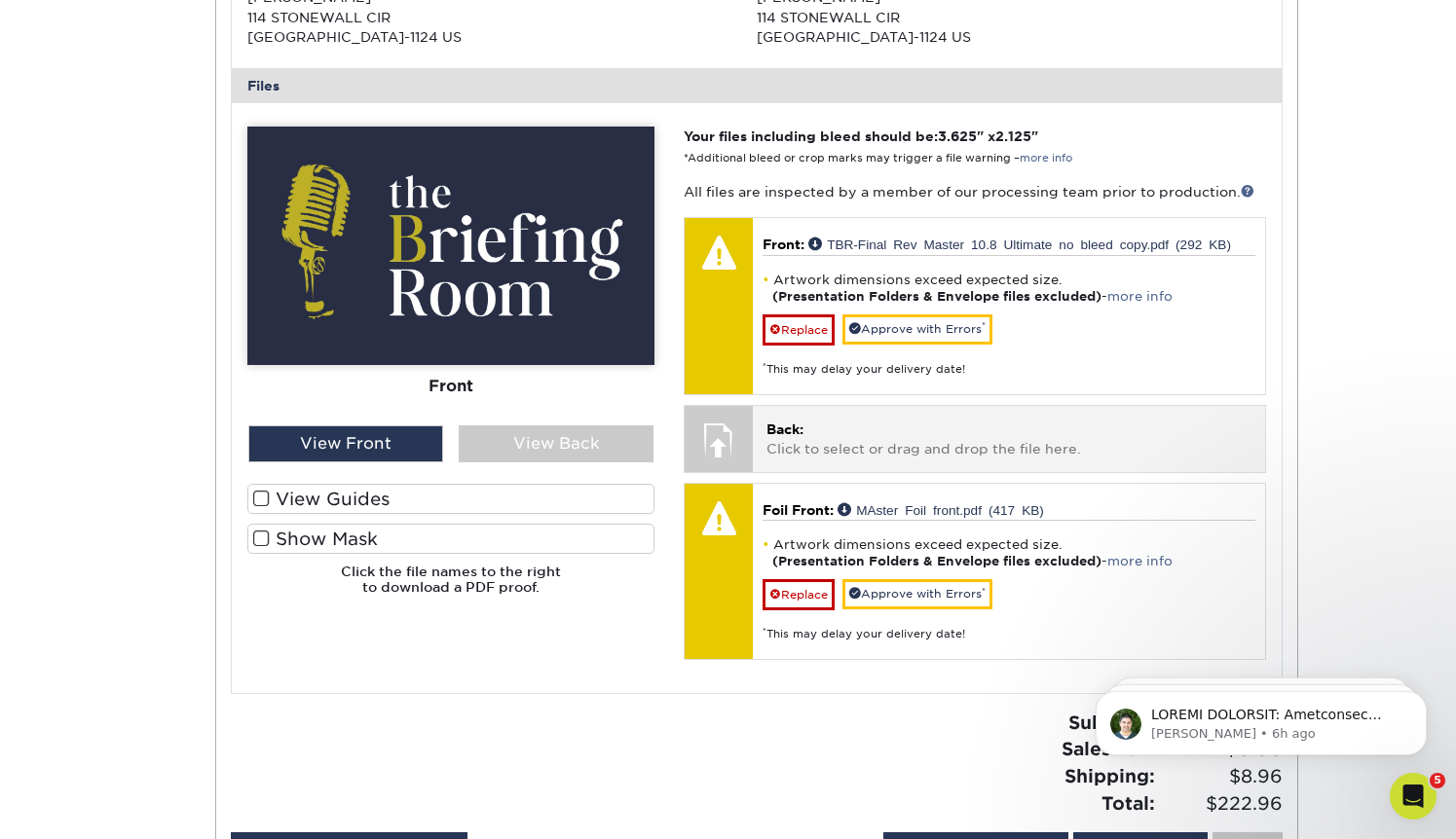
click at [824, 433] on p "Back: Click to select or drag and drop the file here." at bounding box center [1008, 439] width 484 height 40
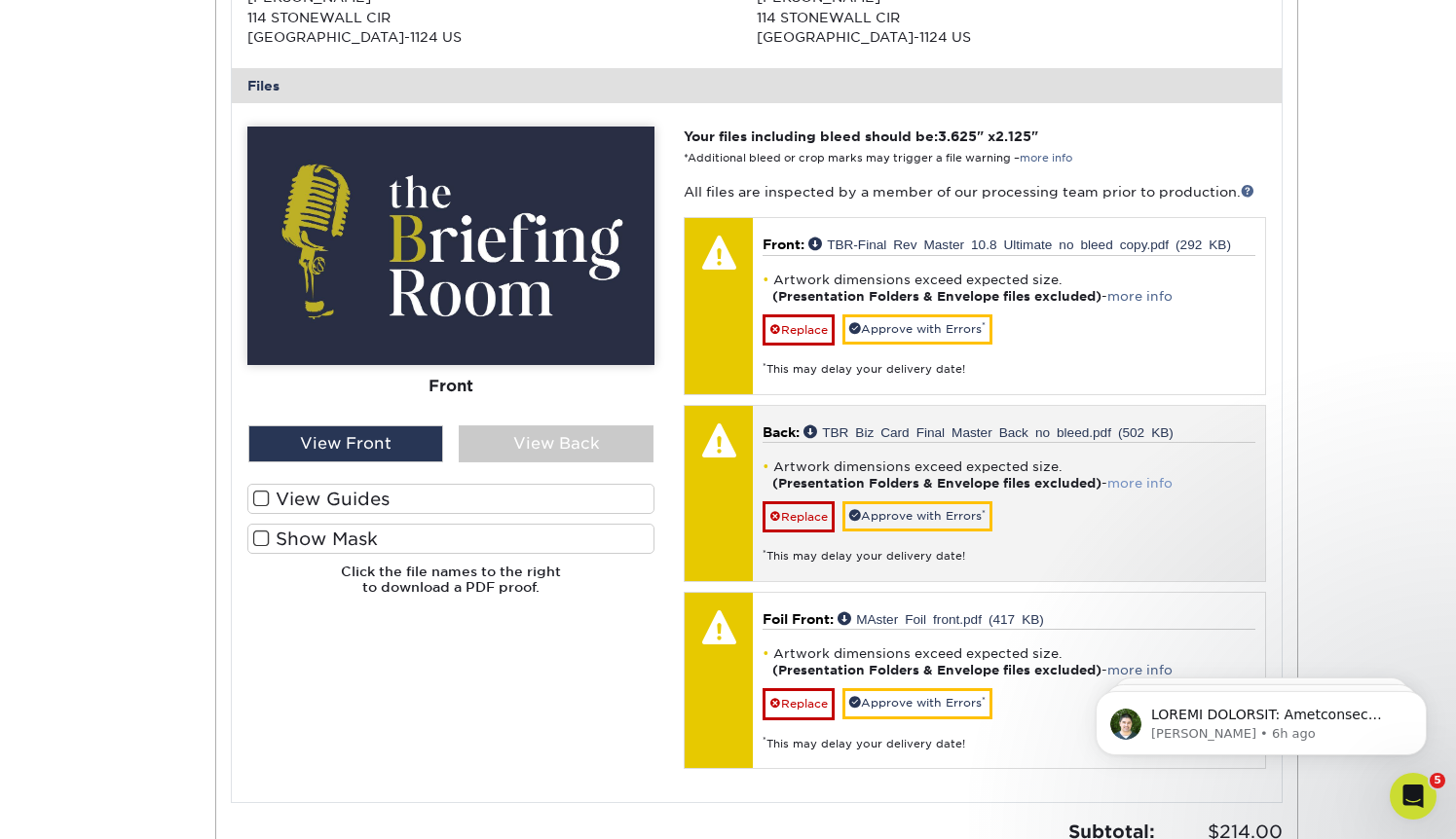
click at [1163, 481] on link "more info" at bounding box center [1139, 483] width 66 height 15
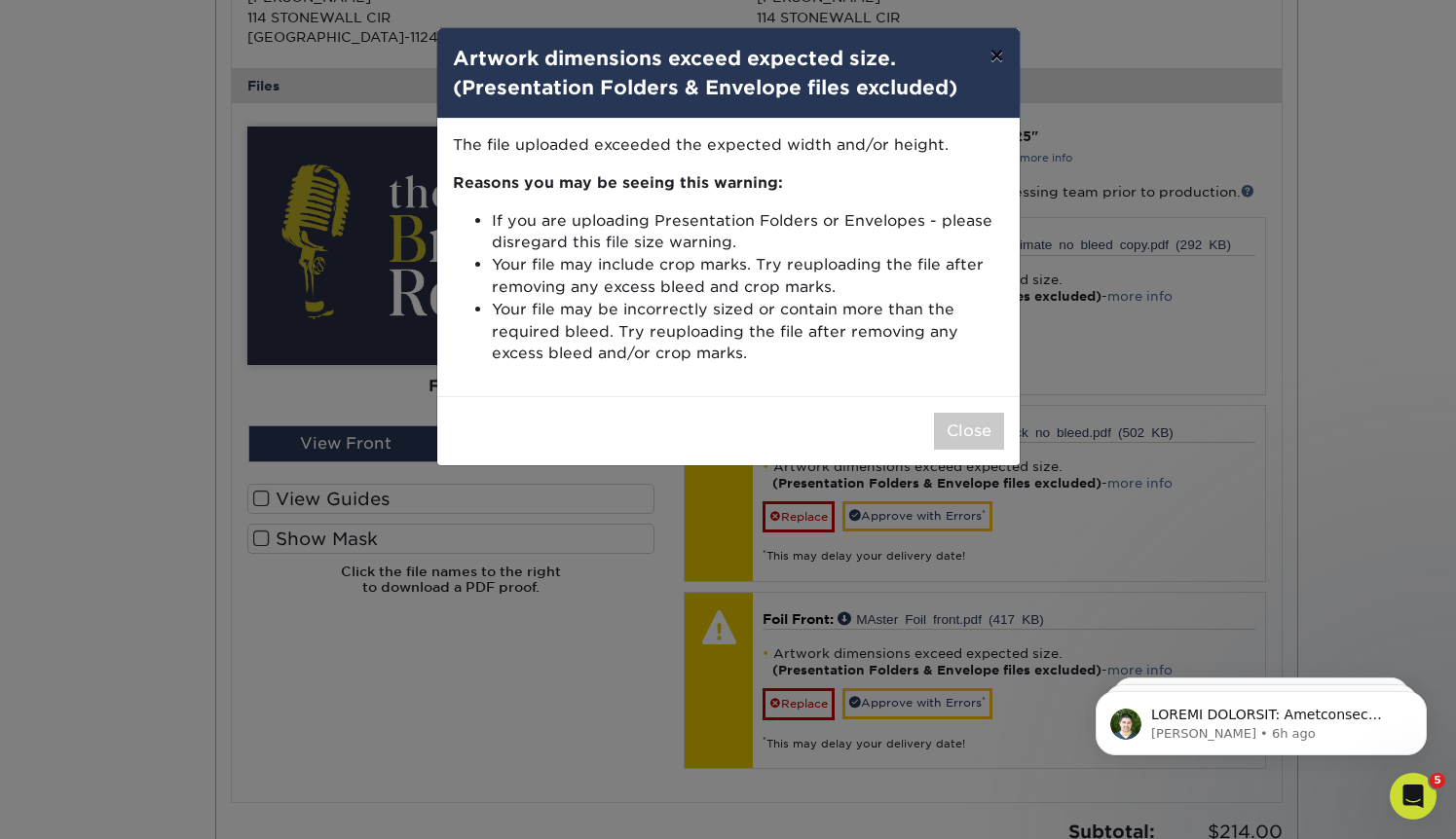
click at [994, 57] on button "×" at bounding box center [996, 56] width 45 height 55
